Goal: Book appointment/travel/reservation

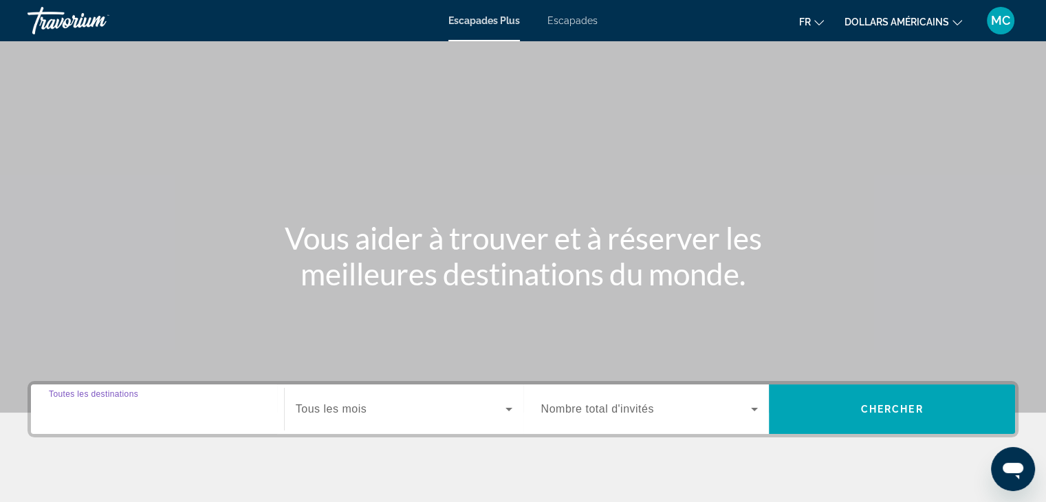
click at [154, 401] on input "Destination Toutes les destinations" at bounding box center [157, 409] width 217 height 16
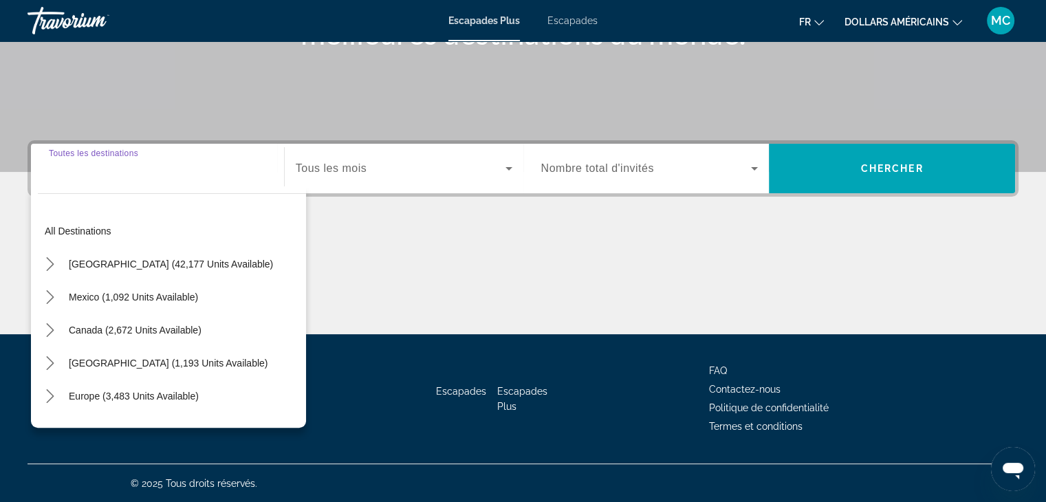
scroll to position [241, 0]
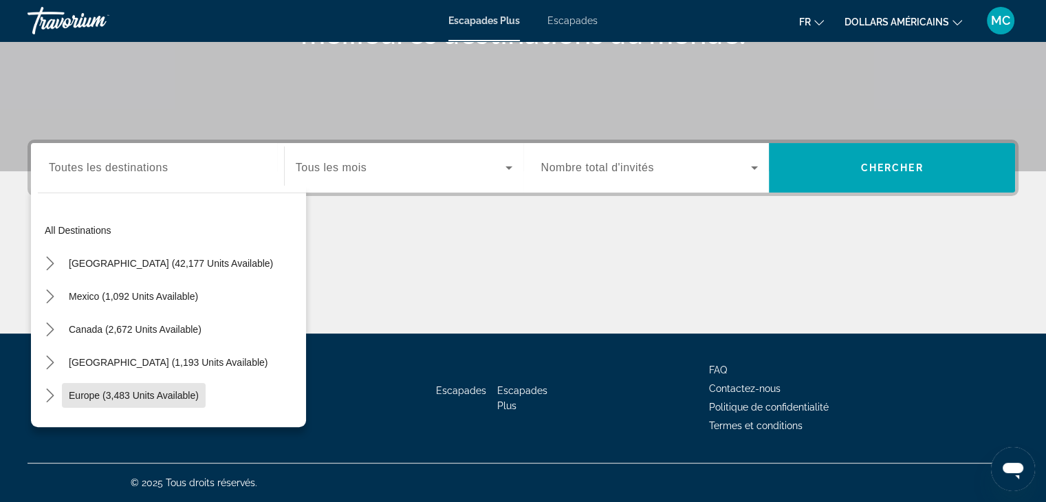
click at [154, 401] on span "Select destination: Europe (3,483 units available)" at bounding box center [134, 395] width 144 height 33
type input "**********"
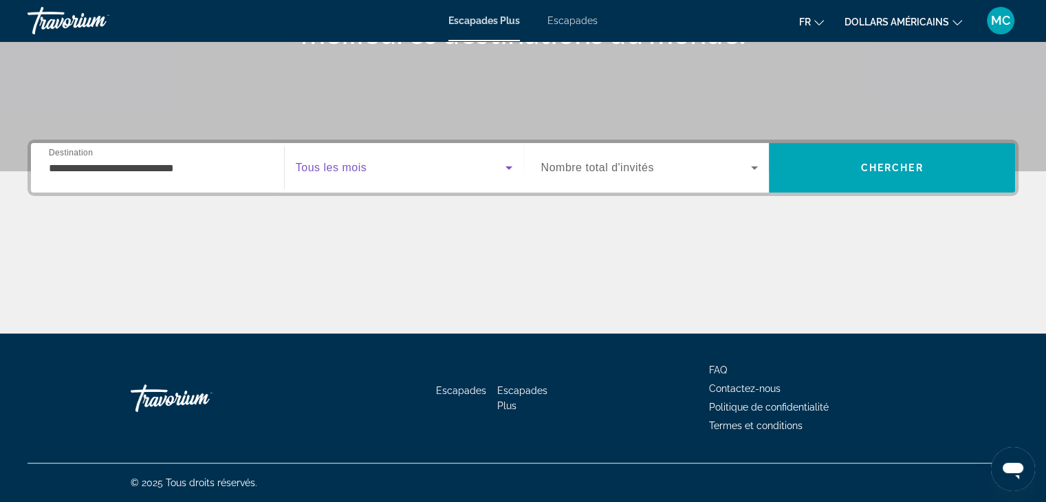
click at [502, 167] on icon "Widget de recherche" at bounding box center [508, 167] width 16 height 16
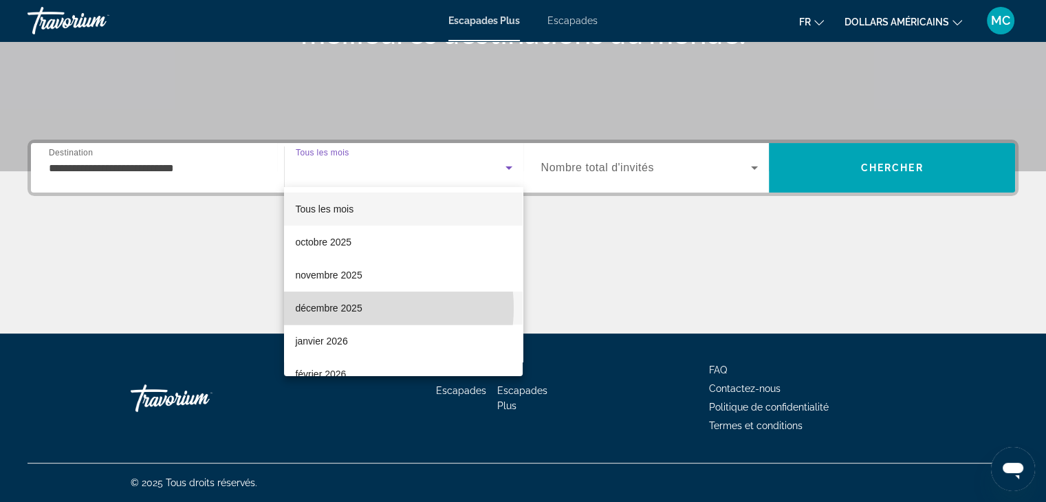
click at [360, 308] on font "décembre 2025" at bounding box center [328, 307] width 67 height 11
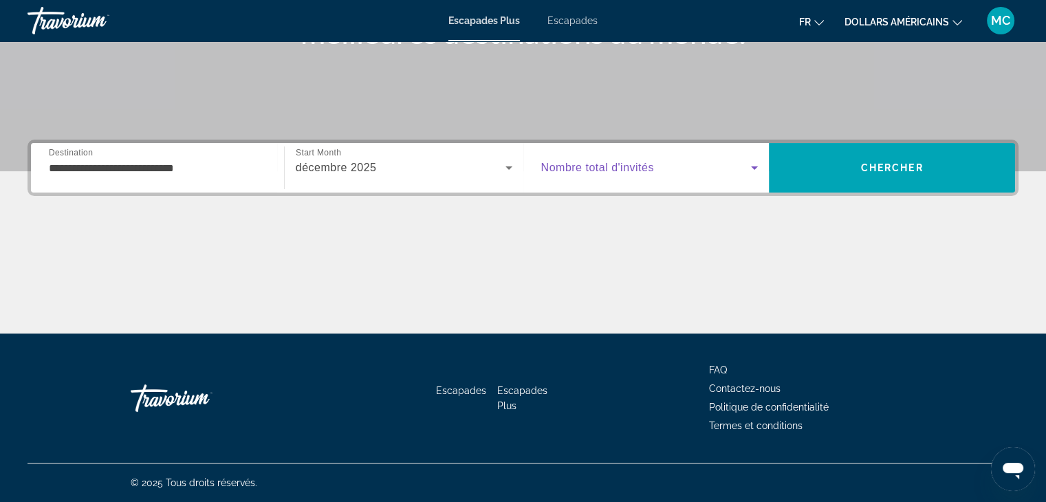
click at [757, 168] on icon "Widget de recherche" at bounding box center [754, 167] width 16 height 16
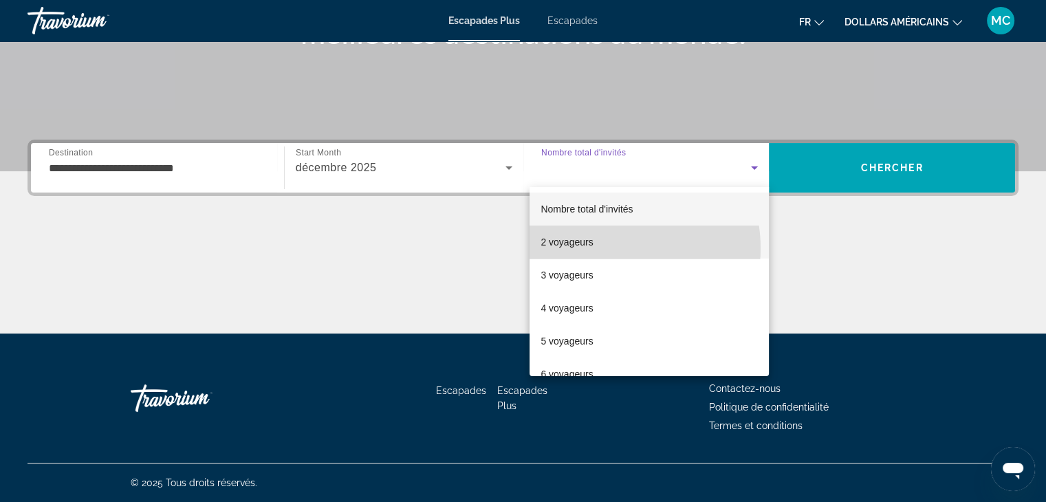
click at [609, 248] on mat-option "2 voyageurs" at bounding box center [648, 241] width 239 height 33
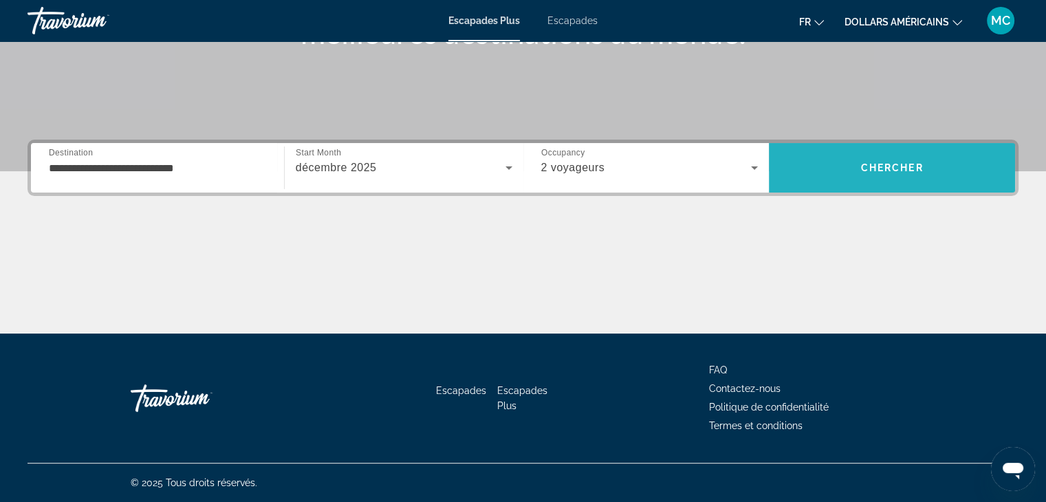
click at [919, 157] on span "Recherche" at bounding box center [891, 167] width 246 height 33
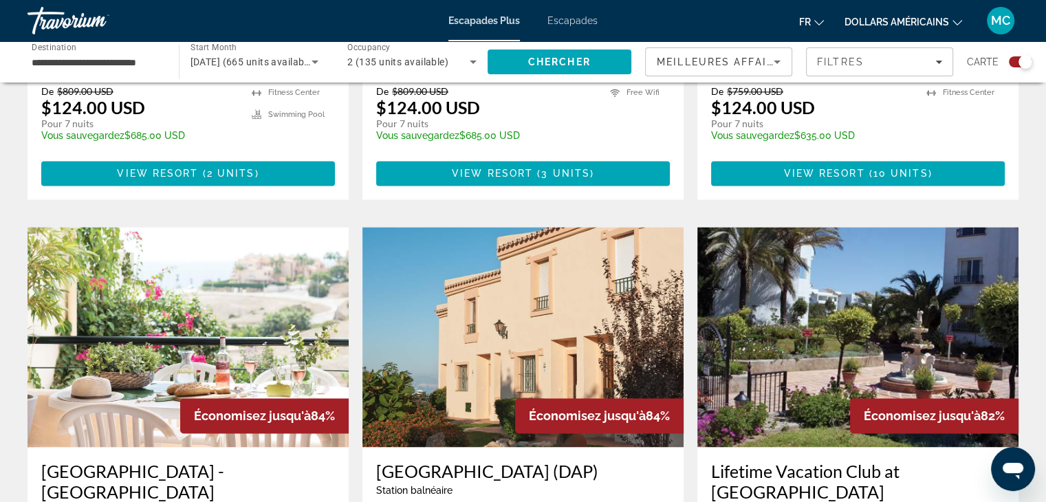
scroll to position [1833, 0]
